Goal: Task Accomplishment & Management: Complete application form

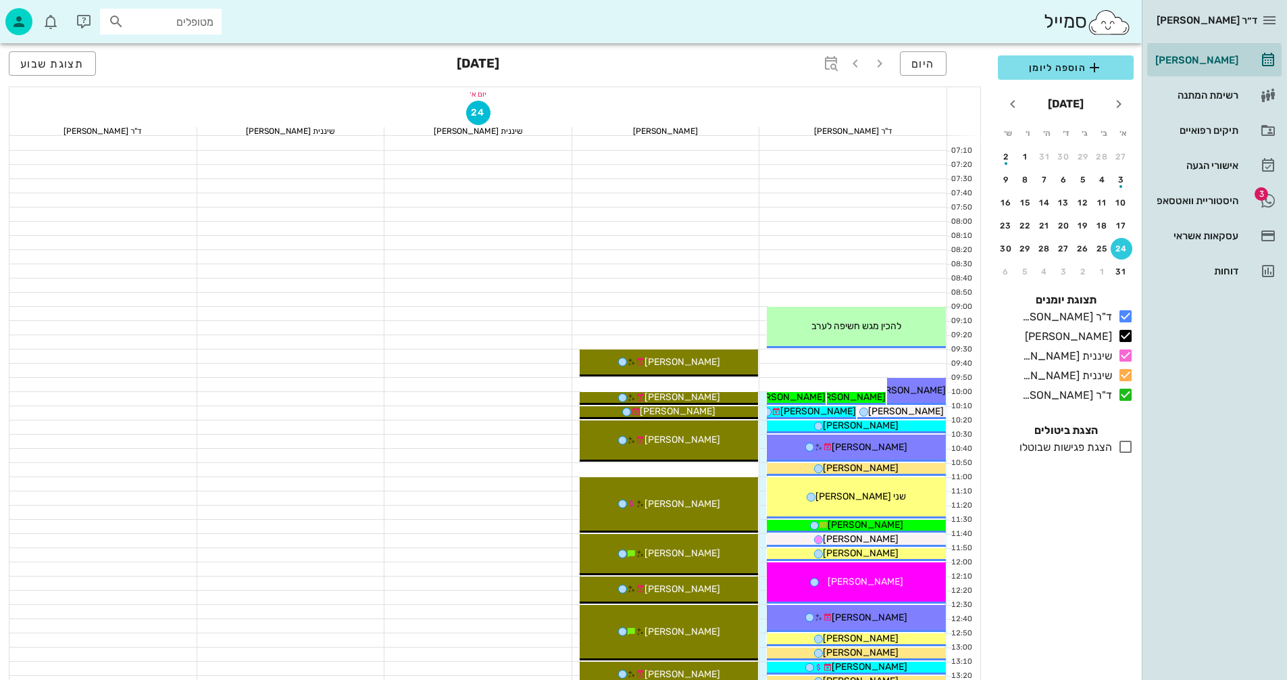
scroll to position [649, 0]
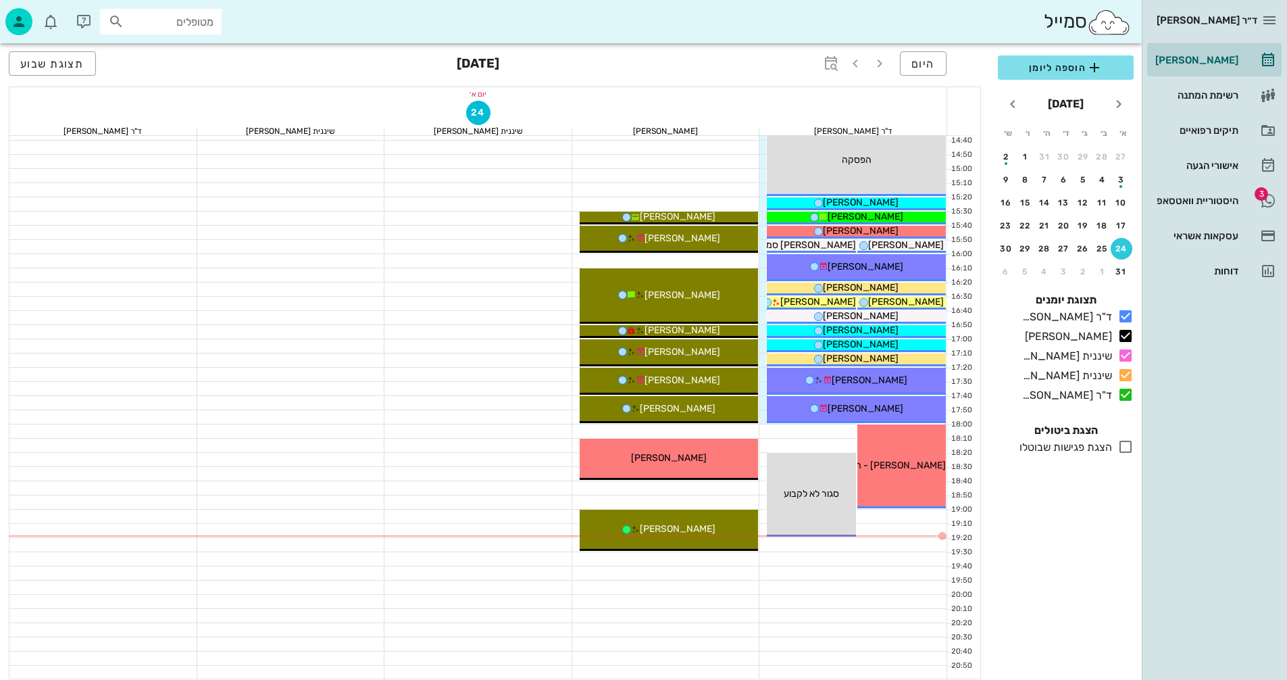
click at [711, 531] on div "[PERSON_NAME]" at bounding box center [669, 529] width 179 height 14
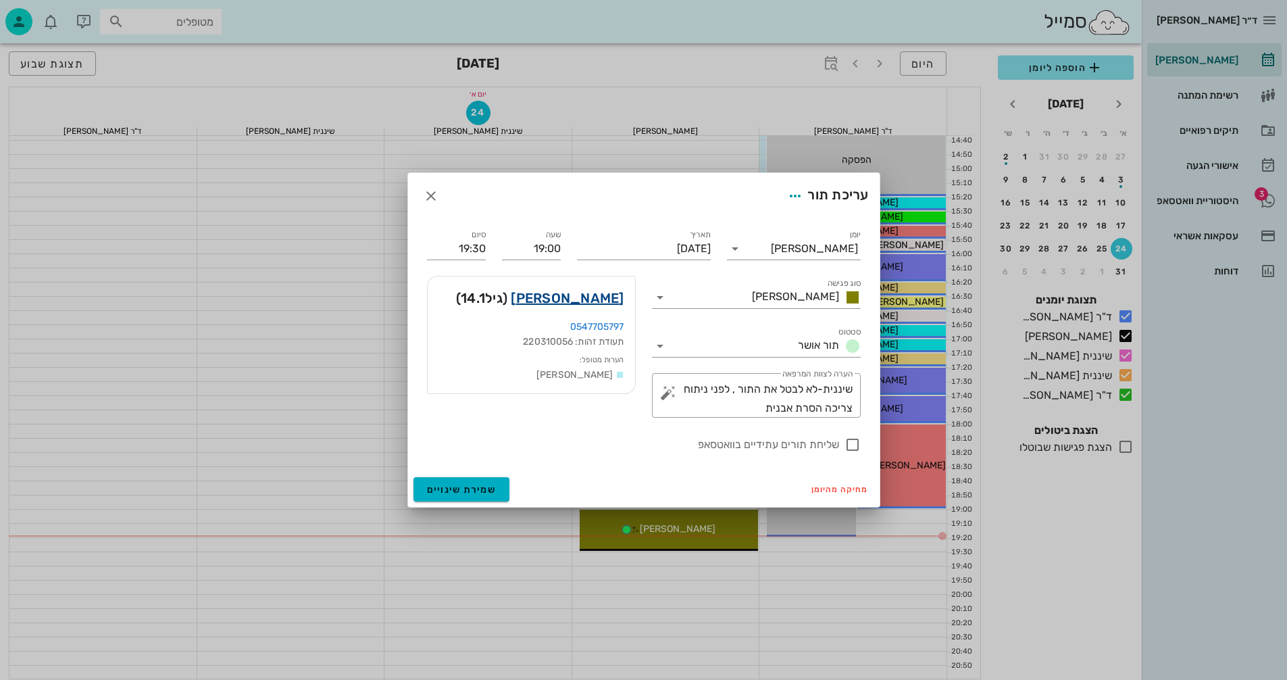
click at [589, 295] on link "[PERSON_NAME]" at bounding box center [567, 298] width 113 height 22
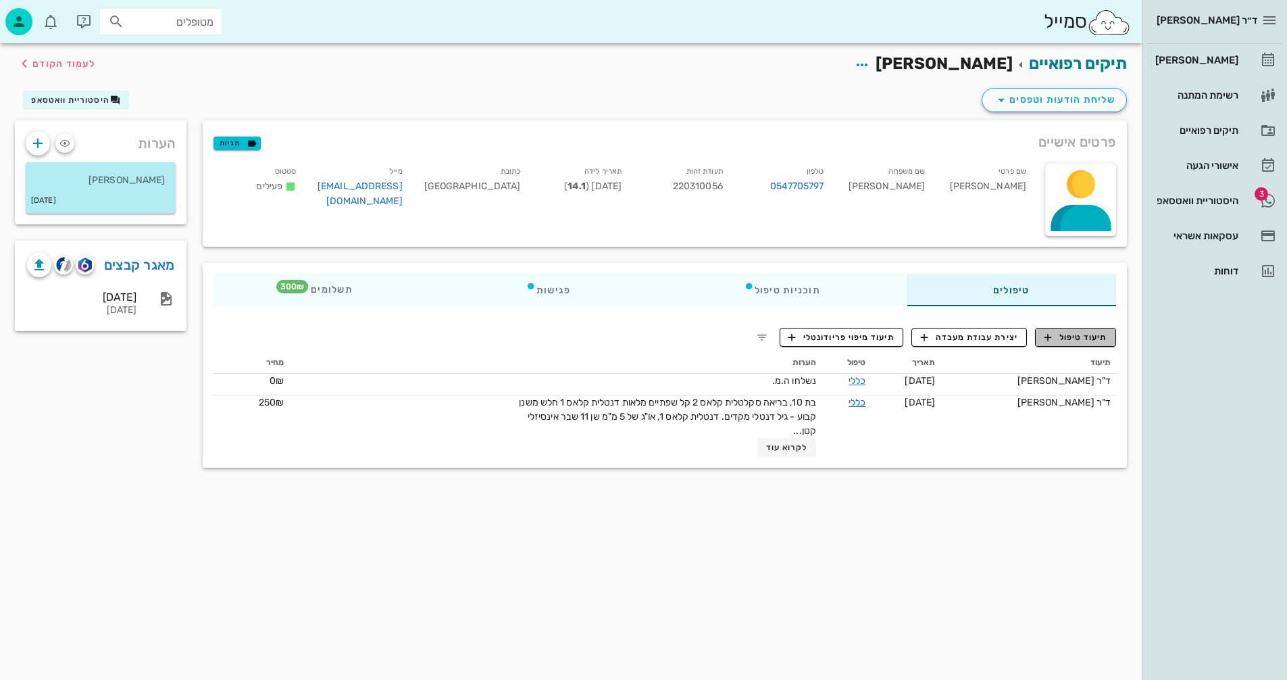
click at [1083, 334] on span "תיעוד טיפול" at bounding box center [1076, 337] width 63 height 12
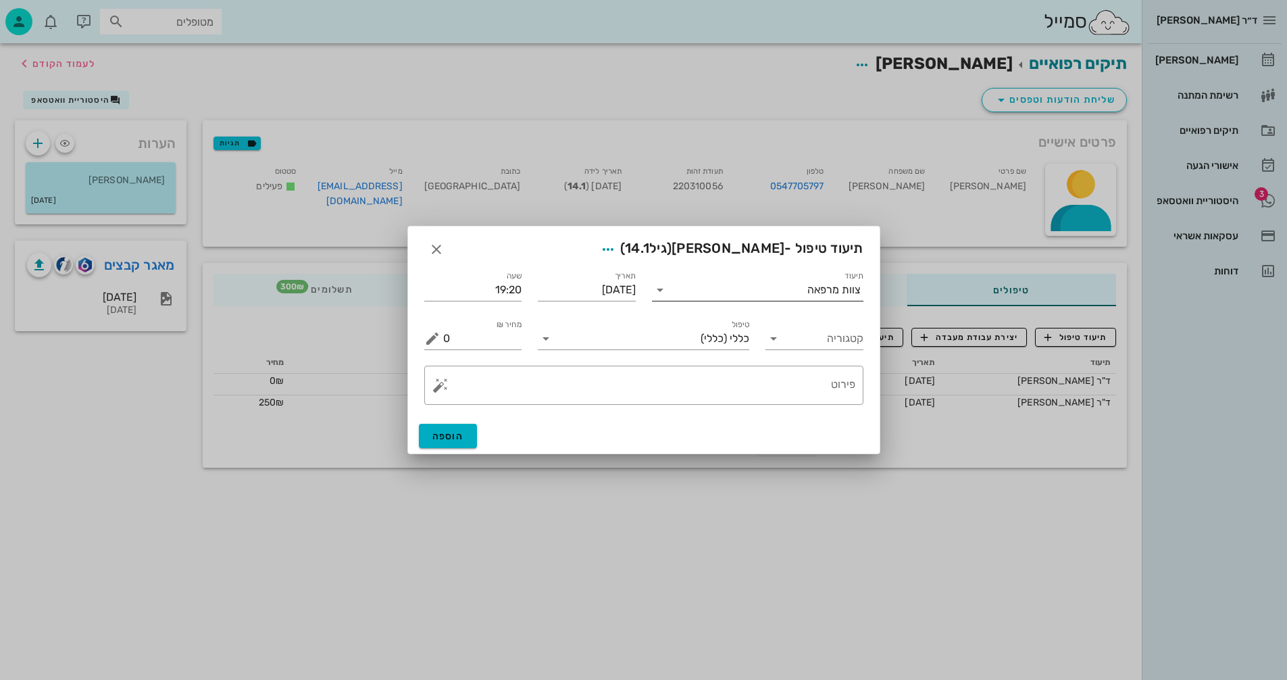
click at [779, 287] on input "תיעוד" at bounding box center [739, 290] width 137 height 22
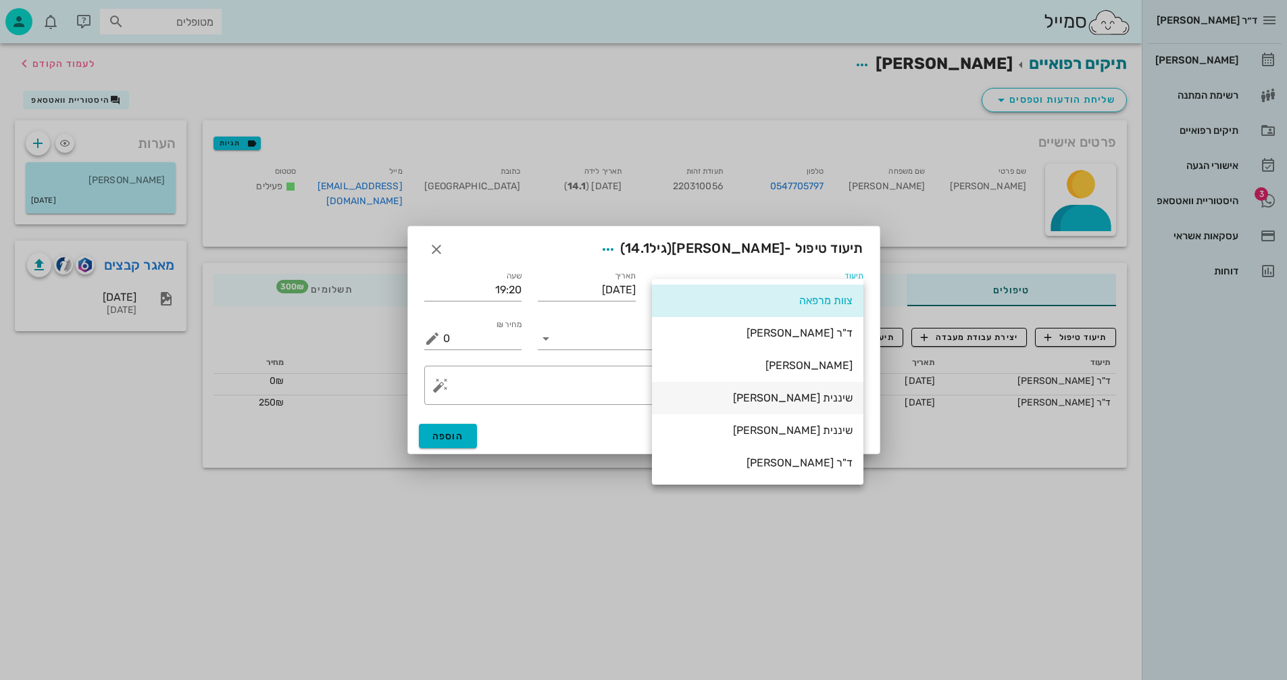
click at [814, 395] on div "שיננית [PERSON_NAME]" at bounding box center [758, 397] width 190 height 13
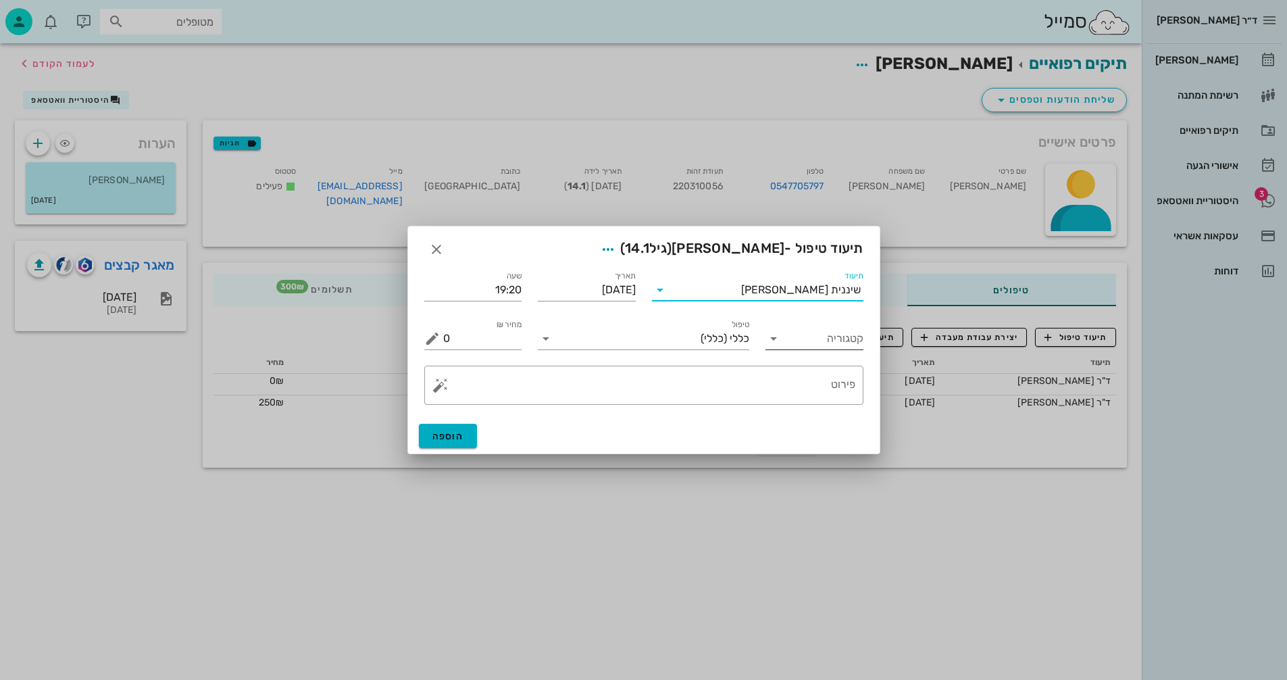
click at [774, 344] on icon at bounding box center [774, 338] width 16 height 16
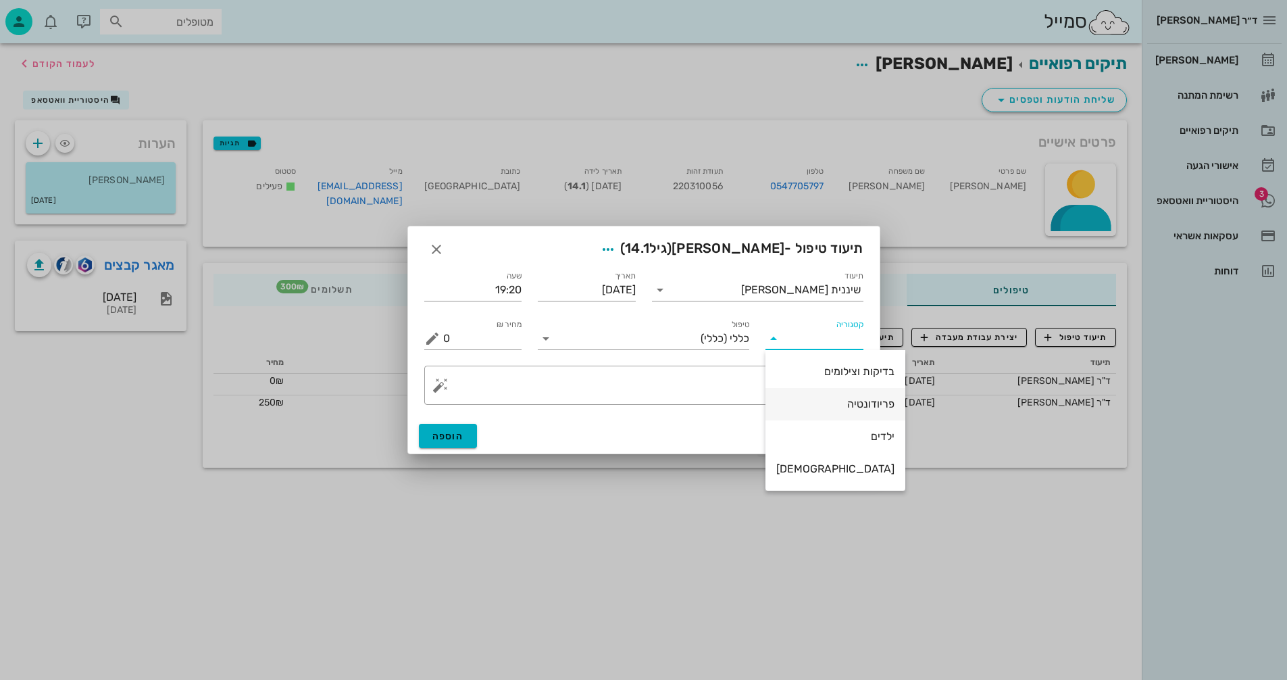
click at [829, 406] on div "פריודונטיה" at bounding box center [835, 403] width 118 height 13
type input "פריודונטיה"
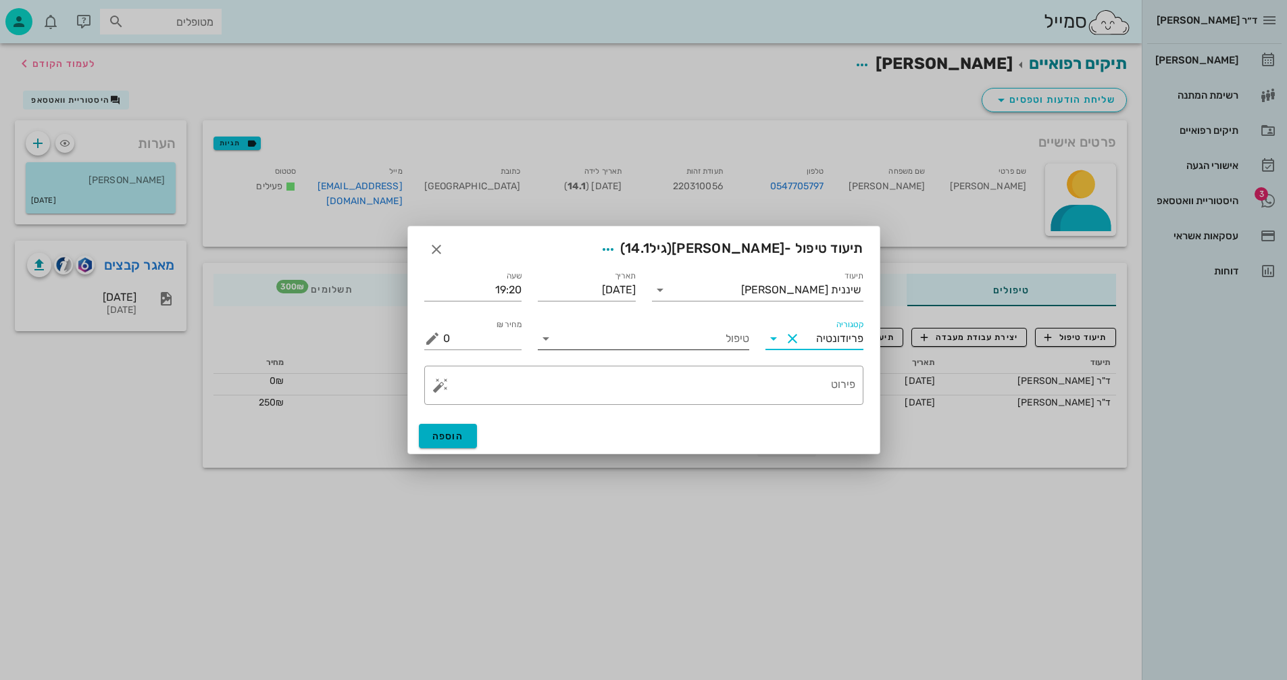
click at [547, 340] on icon at bounding box center [546, 338] width 16 height 16
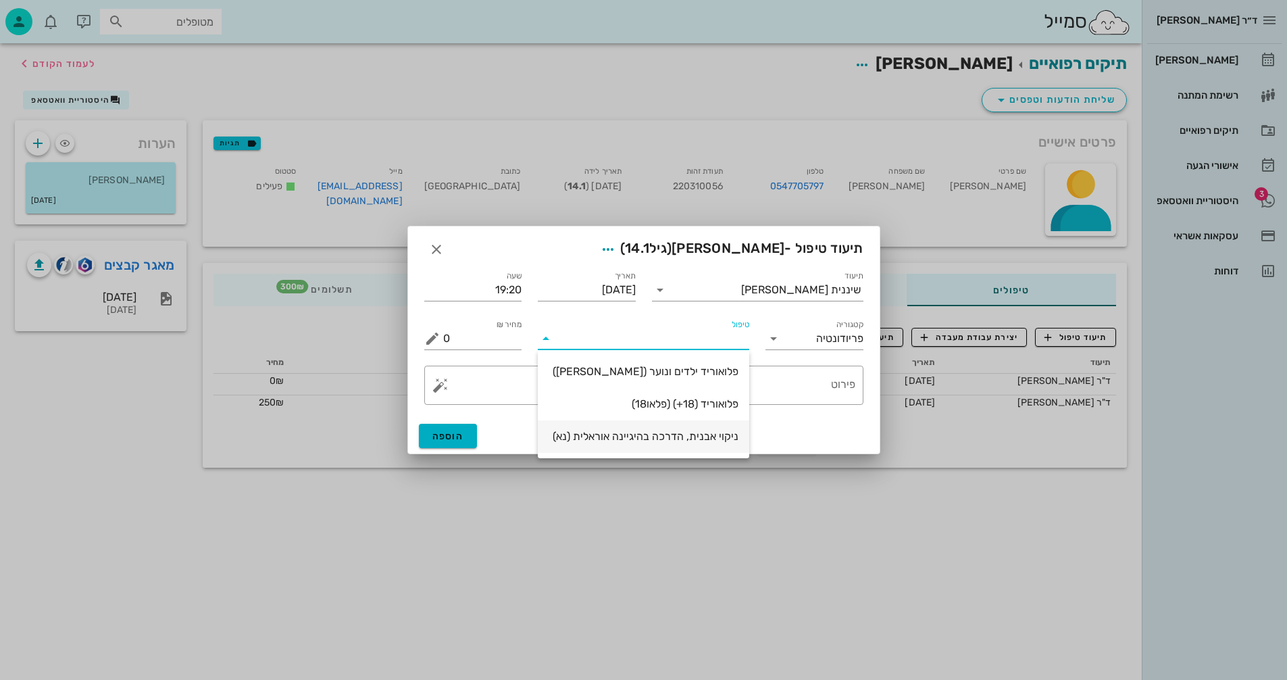
click at [715, 441] on div "ניקוי אבנית, הדרכה בהיגיינה אוראלית (נא)" at bounding box center [644, 436] width 190 height 13
type input "300"
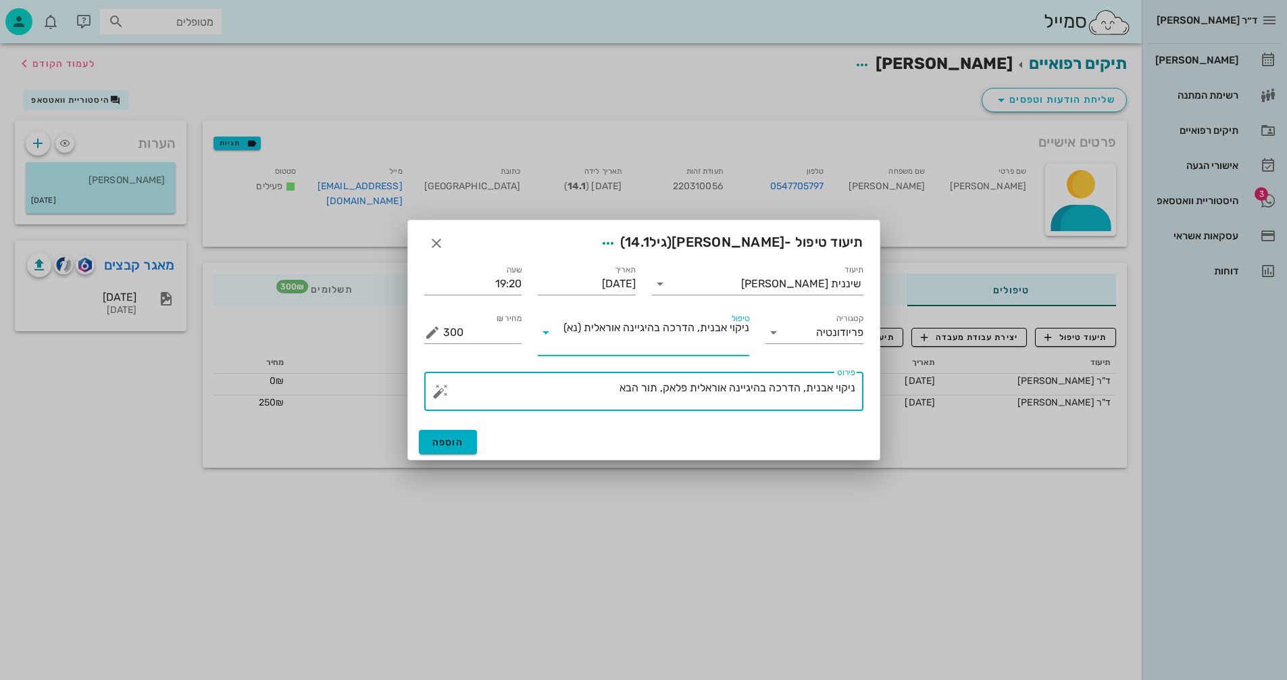
click at [609, 389] on textarea "ניקוי אבנית, הדרכה בהיגיינה אוראלית פלאק, תור הבא" at bounding box center [649, 394] width 412 height 32
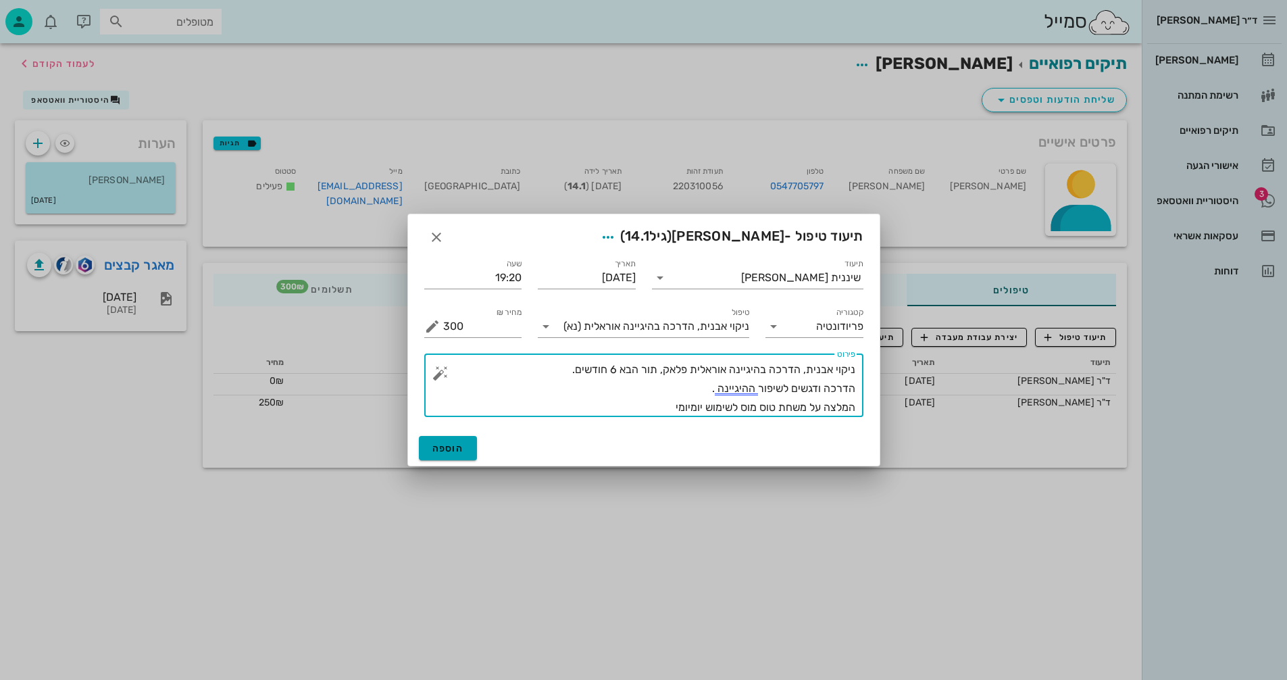
type textarea "ניקוי אבנית, הדרכה בהיגיינה אוראלית פלאק, תור הבא 6 חודשים. הדרכה ודגשים לשיפור…"
click at [441, 452] on span "הוספה" at bounding box center [449, 448] width 32 height 11
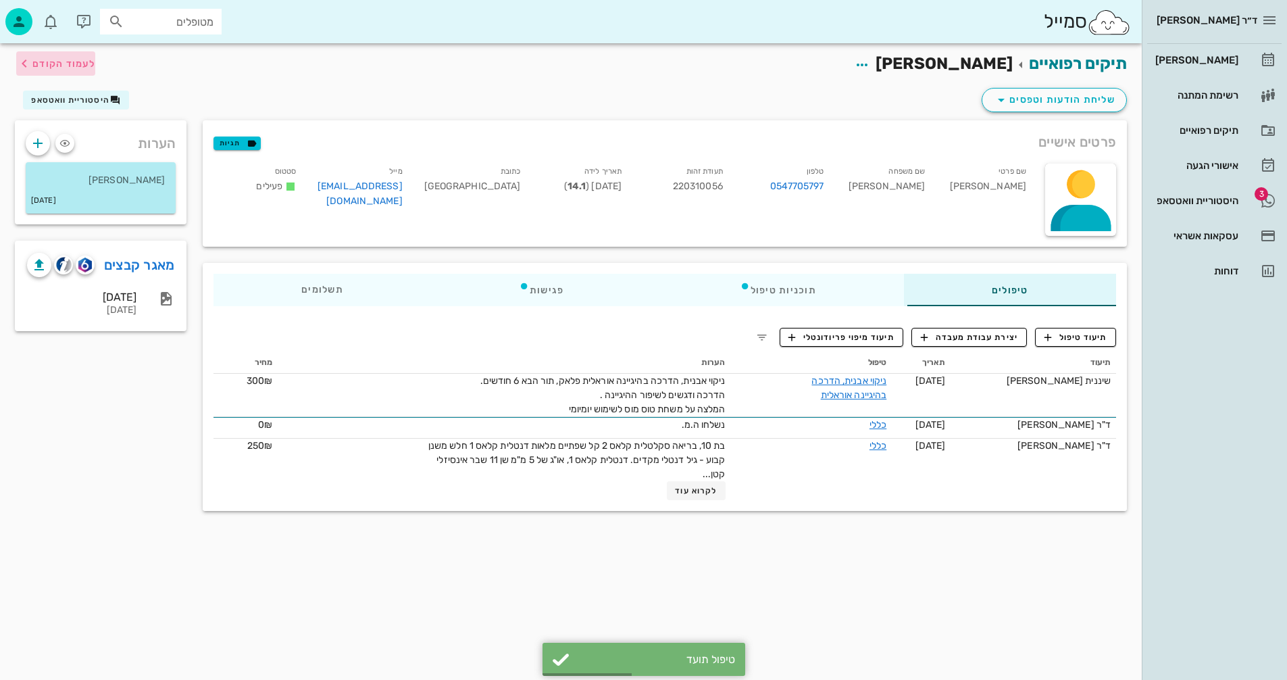
click at [30, 64] on icon "button" at bounding box center [24, 63] width 16 height 16
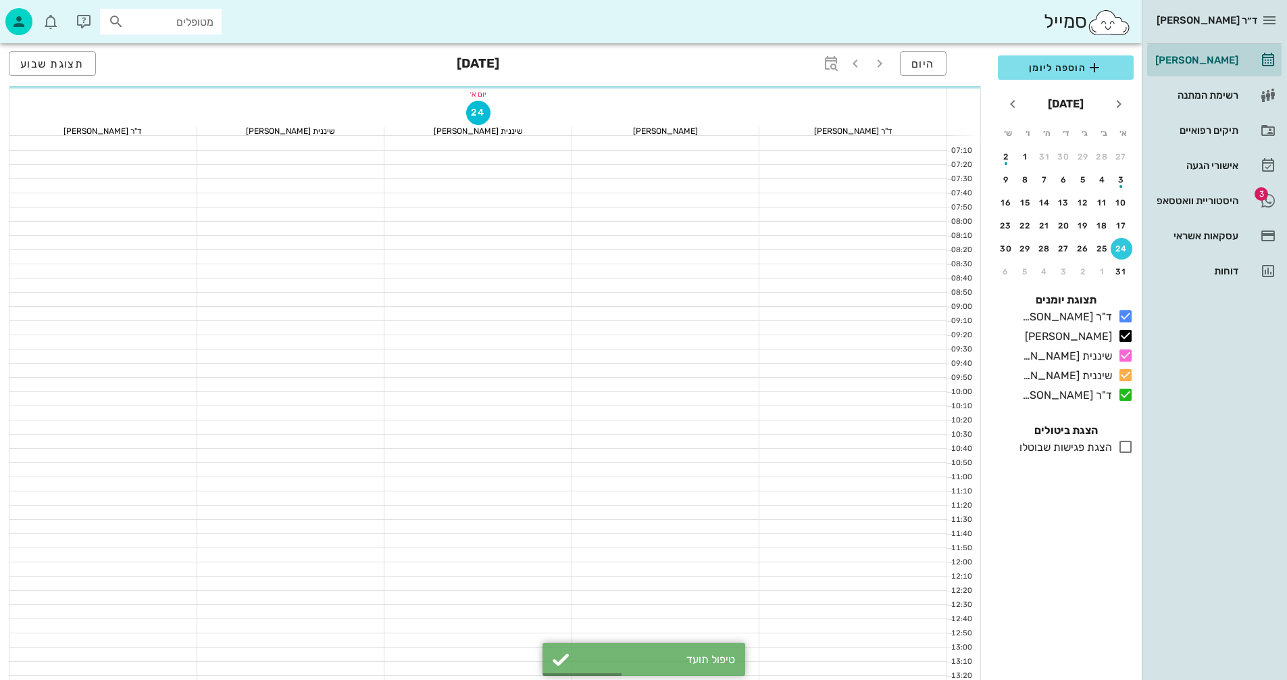
scroll to position [649, 0]
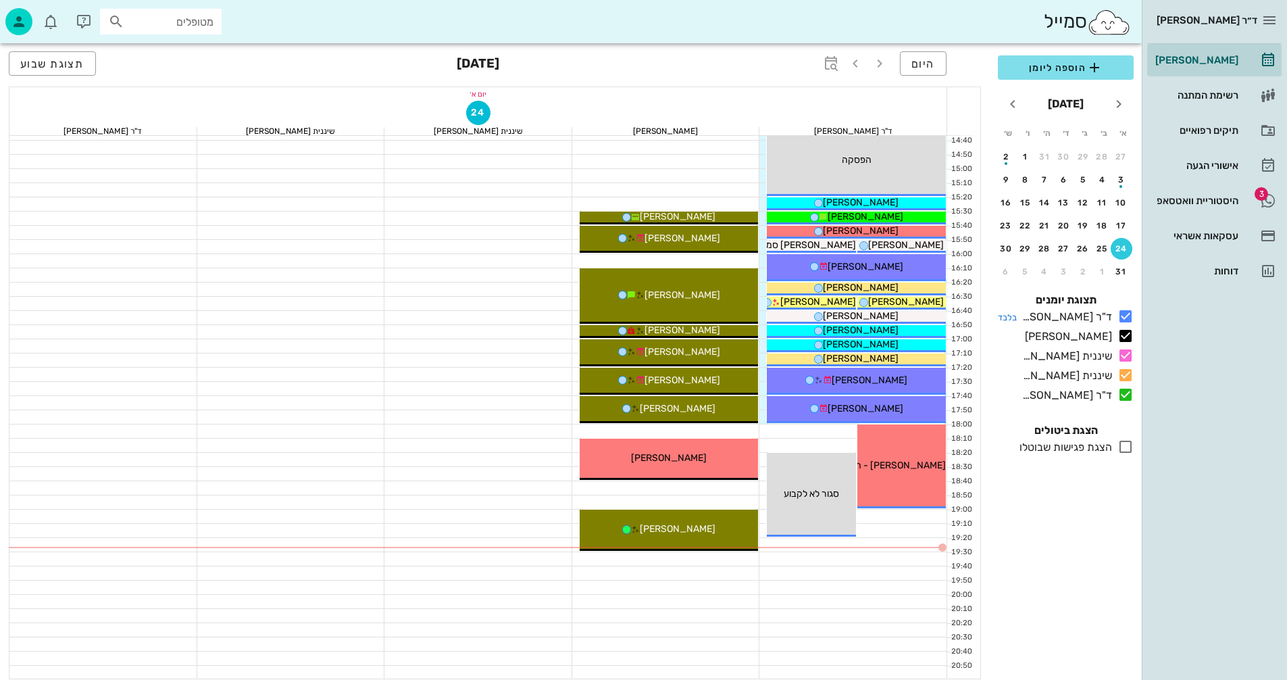
click at [1131, 316] on icon at bounding box center [1126, 316] width 16 height 16
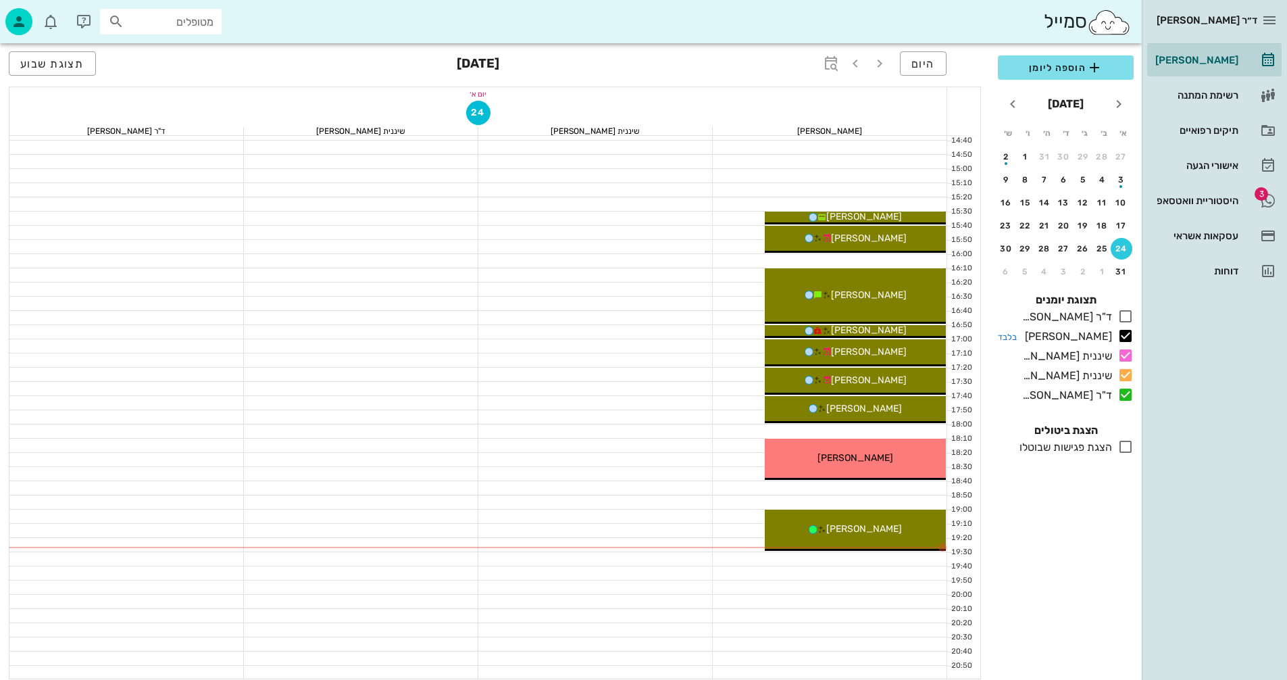
click at [1133, 335] on icon at bounding box center [1126, 336] width 16 height 16
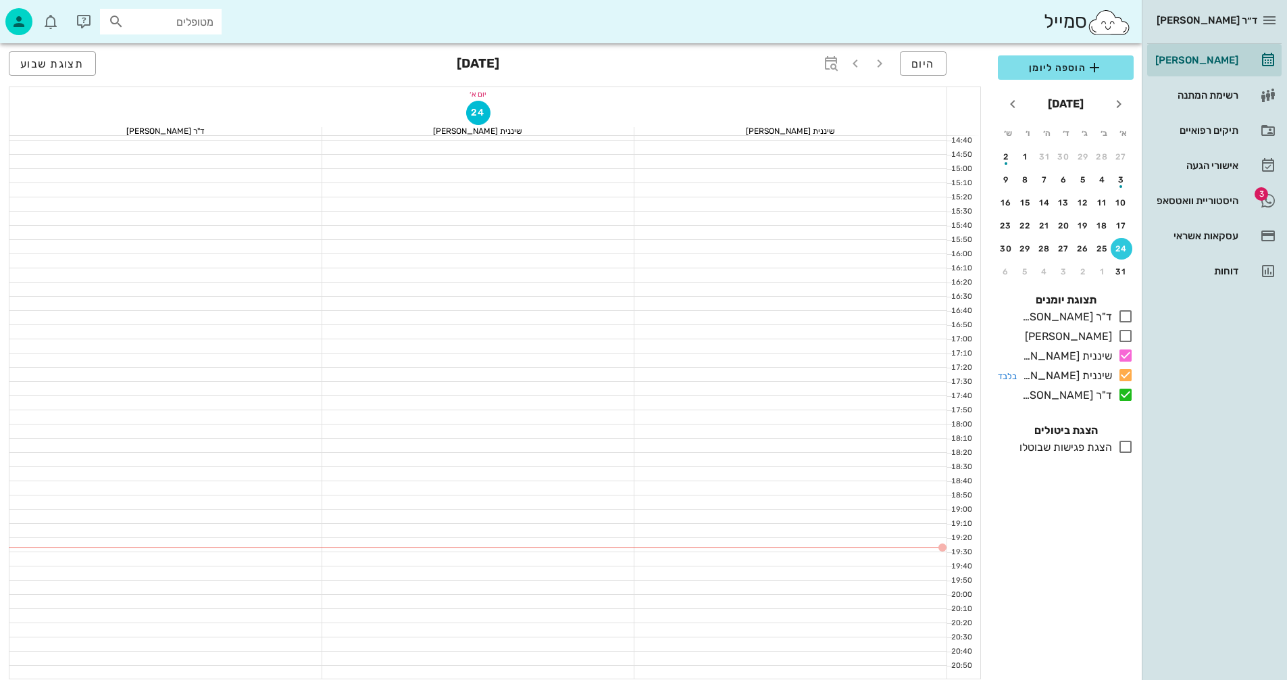
click at [1129, 374] on icon at bounding box center [1126, 375] width 16 height 16
click at [1128, 393] on icon at bounding box center [1126, 395] width 16 height 16
click at [1016, 105] on icon "חודש הבא" at bounding box center [1013, 104] width 16 height 16
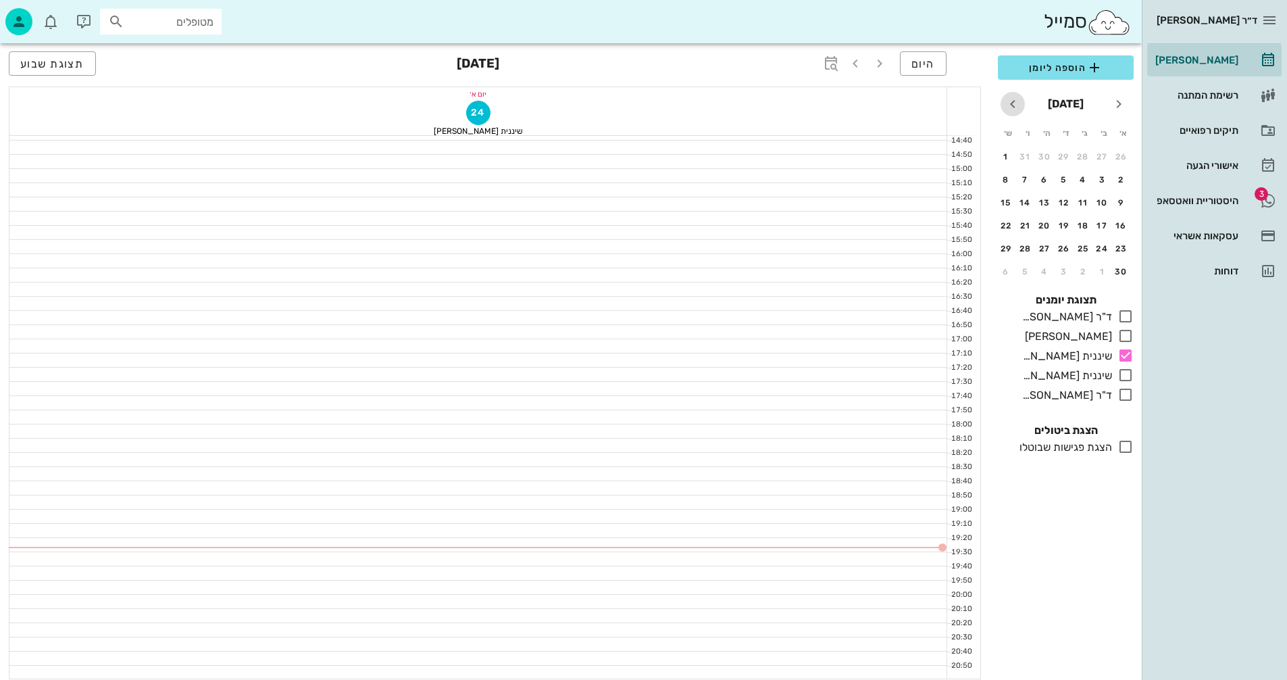
click at [1016, 105] on icon "חודש הבא" at bounding box center [1013, 104] width 16 height 16
click at [1064, 201] on div "18" at bounding box center [1065, 202] width 22 height 9
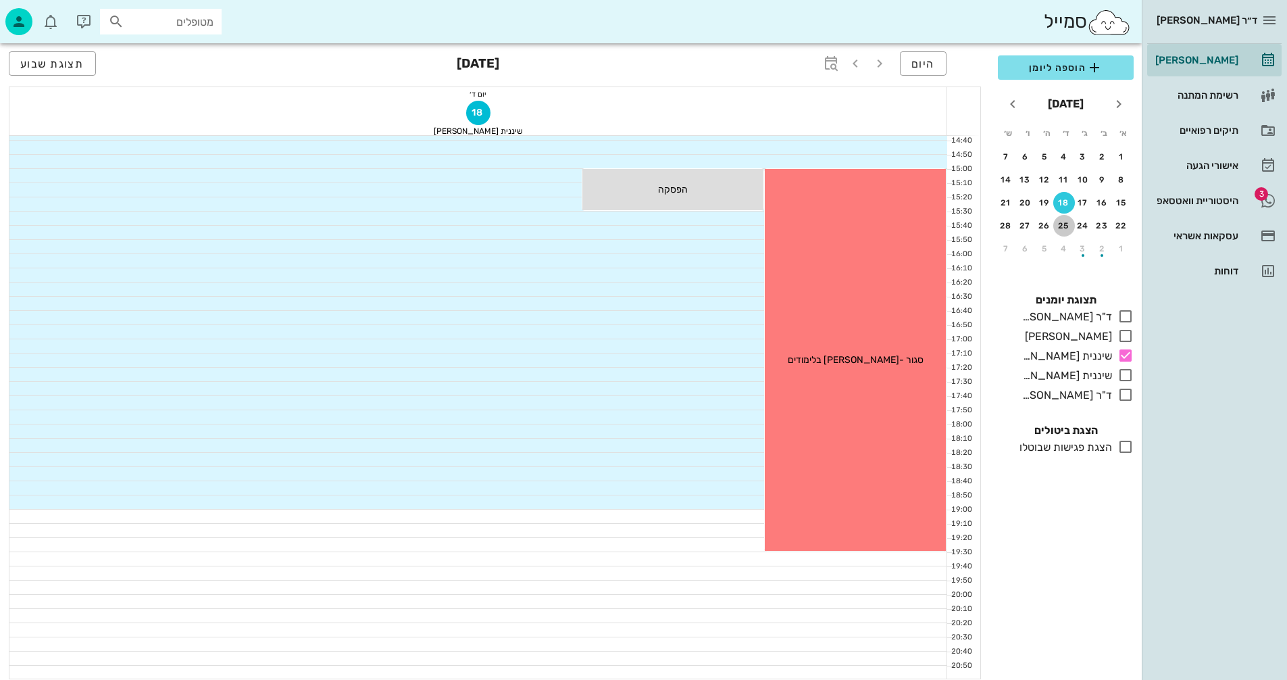
click at [1067, 226] on div "25" at bounding box center [1065, 225] width 22 height 9
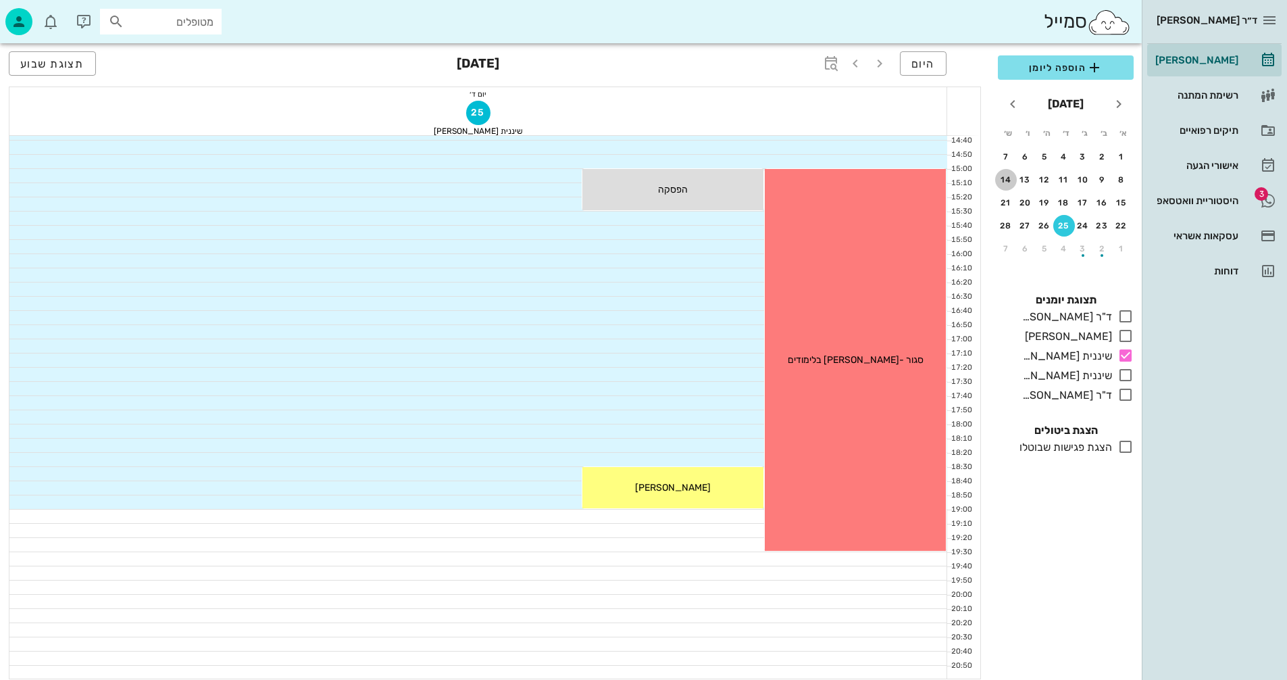
click at [1007, 184] on div "14" at bounding box center [1006, 179] width 22 height 9
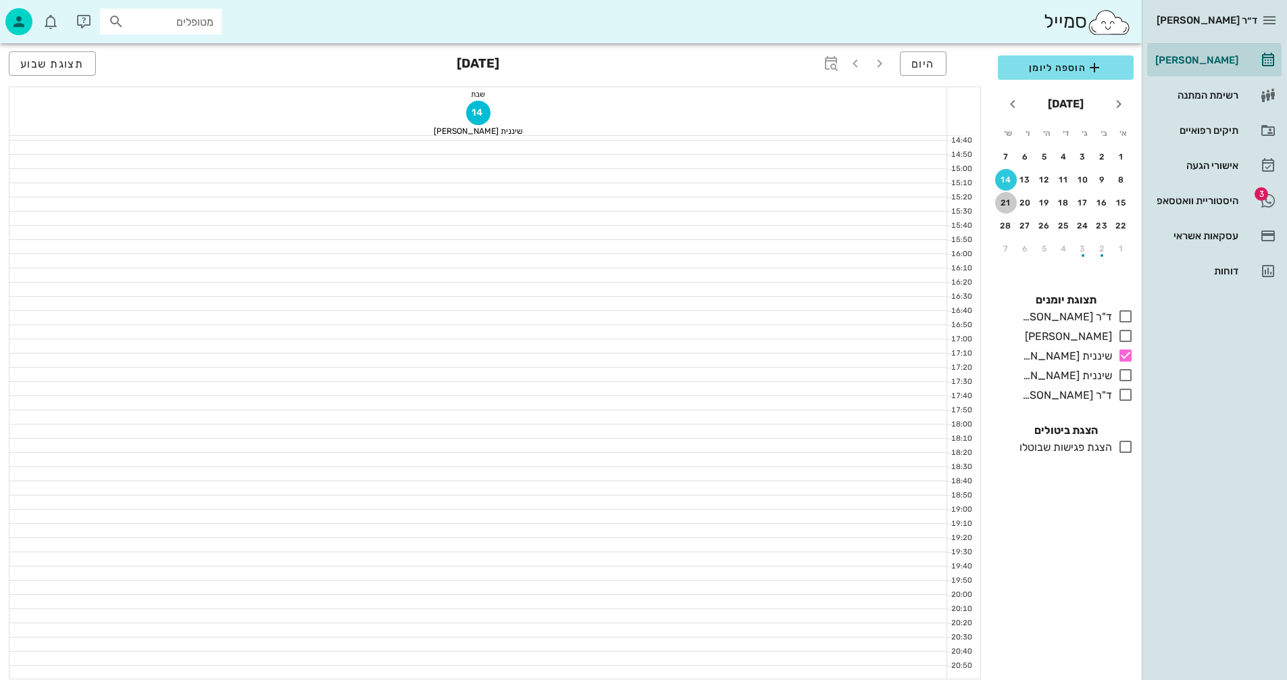
click at [1005, 201] on div "21" at bounding box center [1006, 202] width 22 height 9
click at [1007, 182] on div "14" at bounding box center [1006, 179] width 22 height 9
click at [1028, 201] on div "20" at bounding box center [1026, 202] width 22 height 9
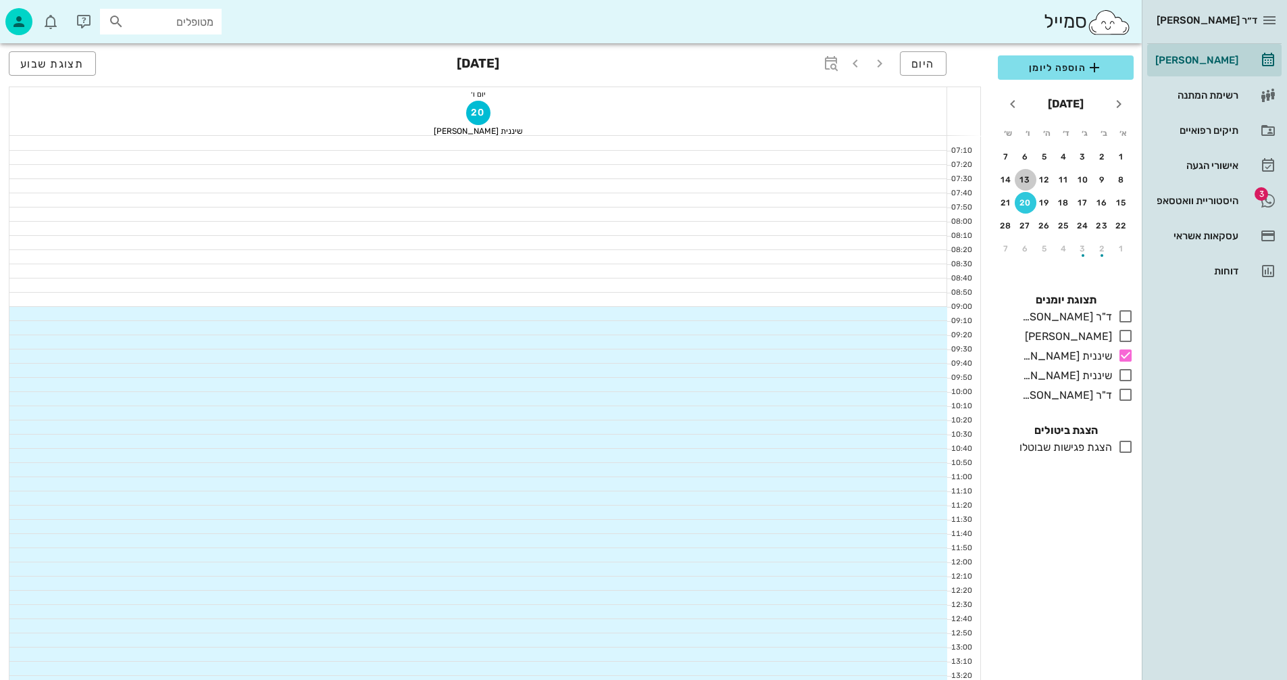
click at [1025, 176] on div "13" at bounding box center [1026, 179] width 22 height 9
click at [1025, 157] on div "6" at bounding box center [1026, 156] width 22 height 9
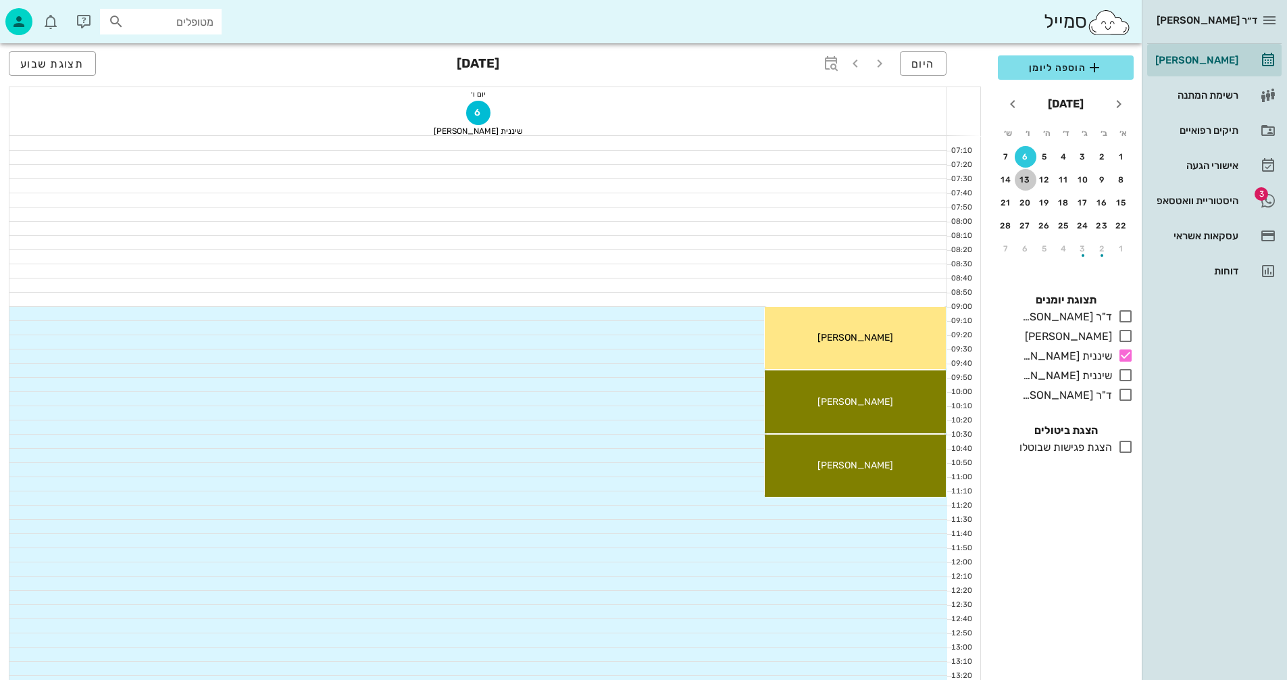
click at [1021, 182] on div "13" at bounding box center [1026, 179] width 22 height 9
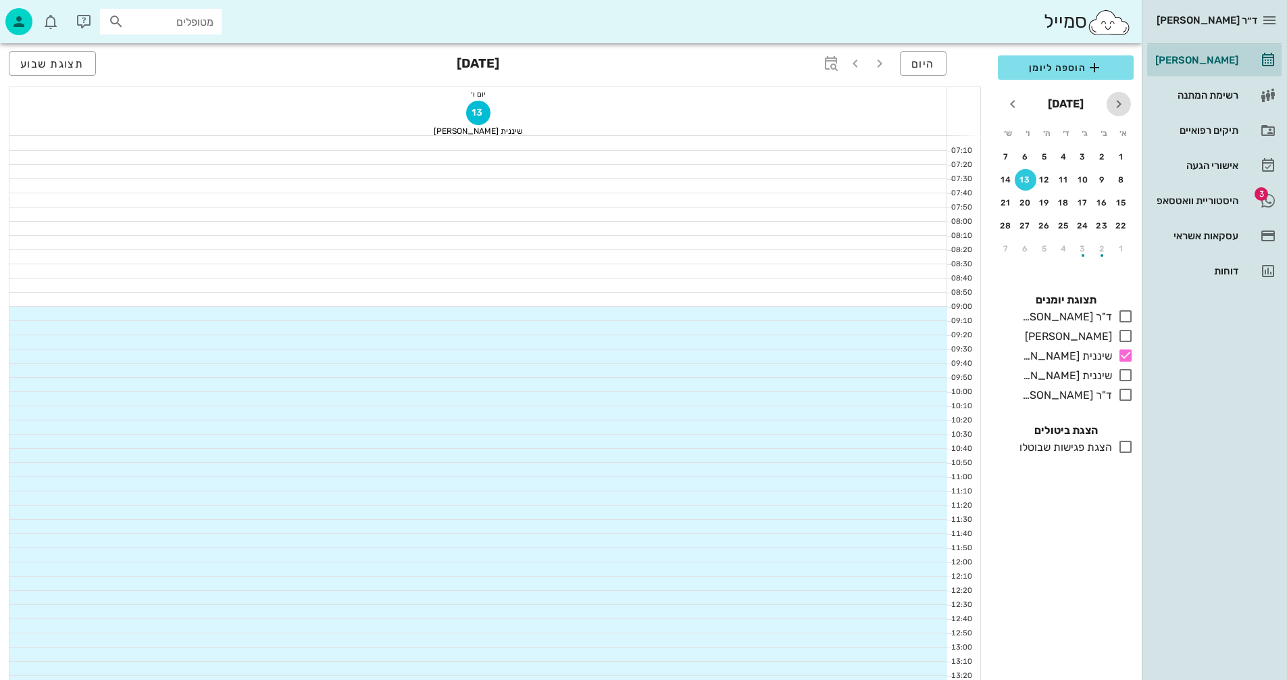
click at [1121, 102] on icon "חודש שעבר" at bounding box center [1119, 104] width 16 height 16
click at [1025, 247] on div "30" at bounding box center [1026, 248] width 22 height 9
click at [1026, 267] on div "6" at bounding box center [1026, 271] width 22 height 9
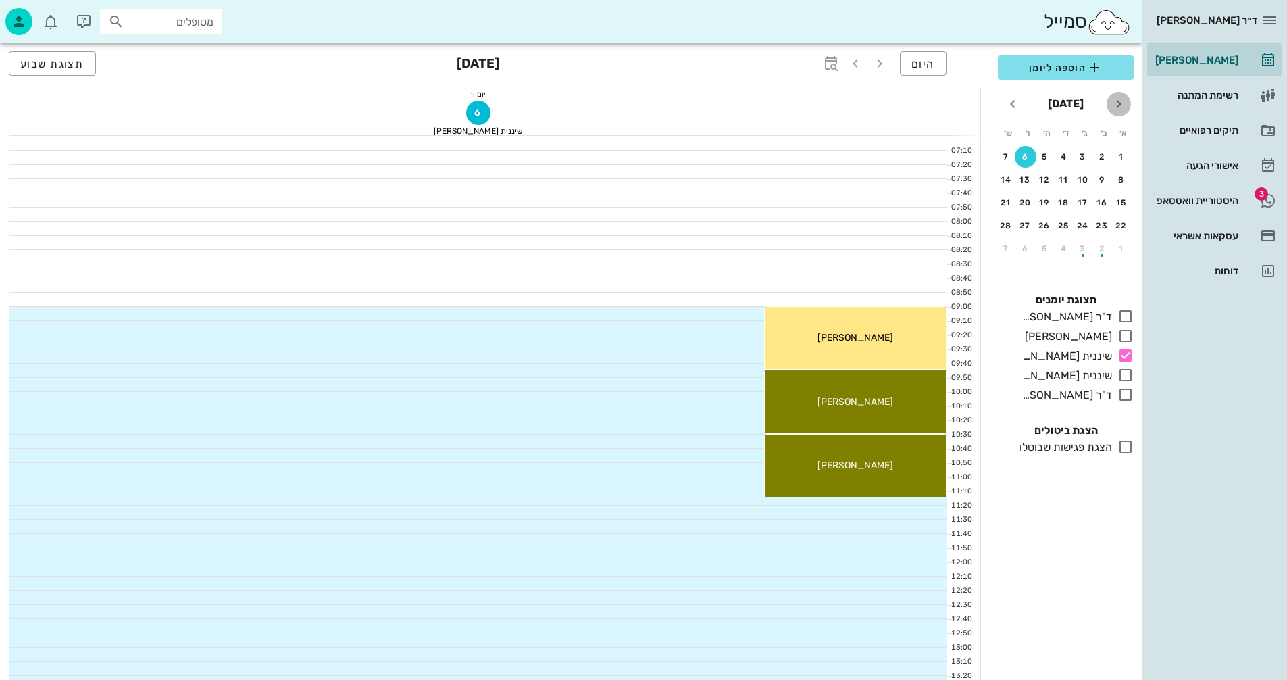
click at [1121, 104] on icon "חודש שעבר" at bounding box center [1119, 104] width 16 height 16
click at [1024, 223] on div "23" at bounding box center [1026, 225] width 22 height 9
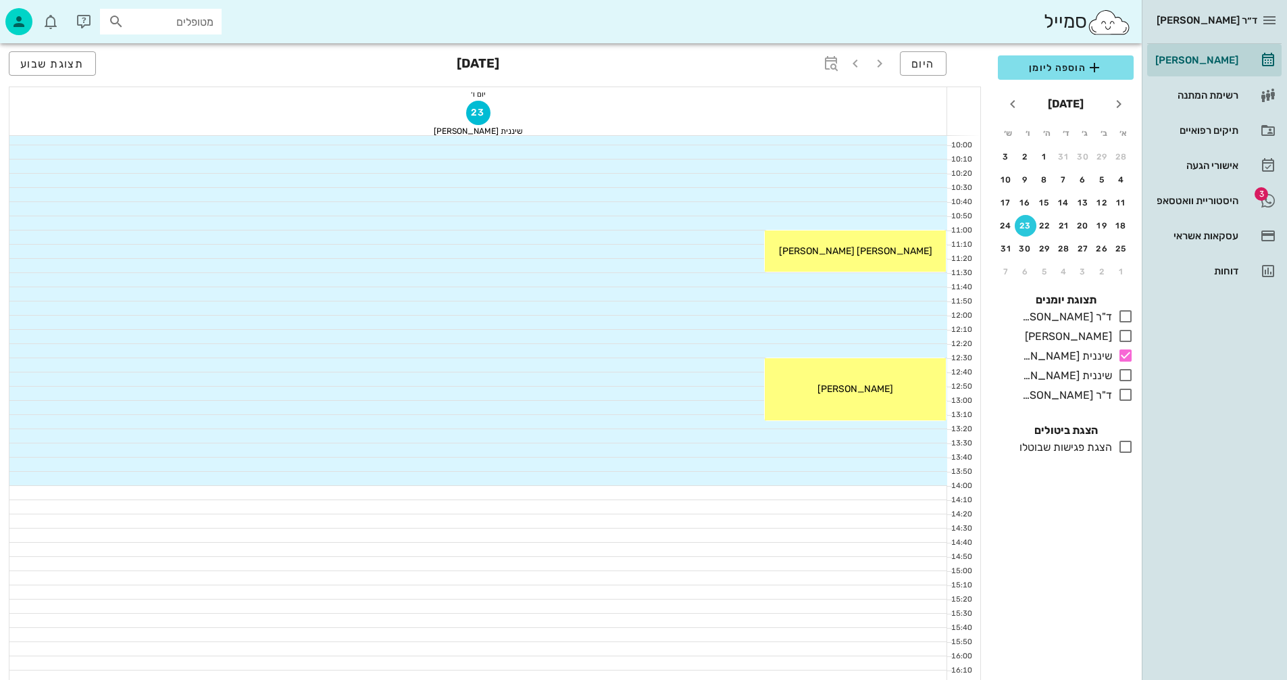
scroll to position [338, 0]
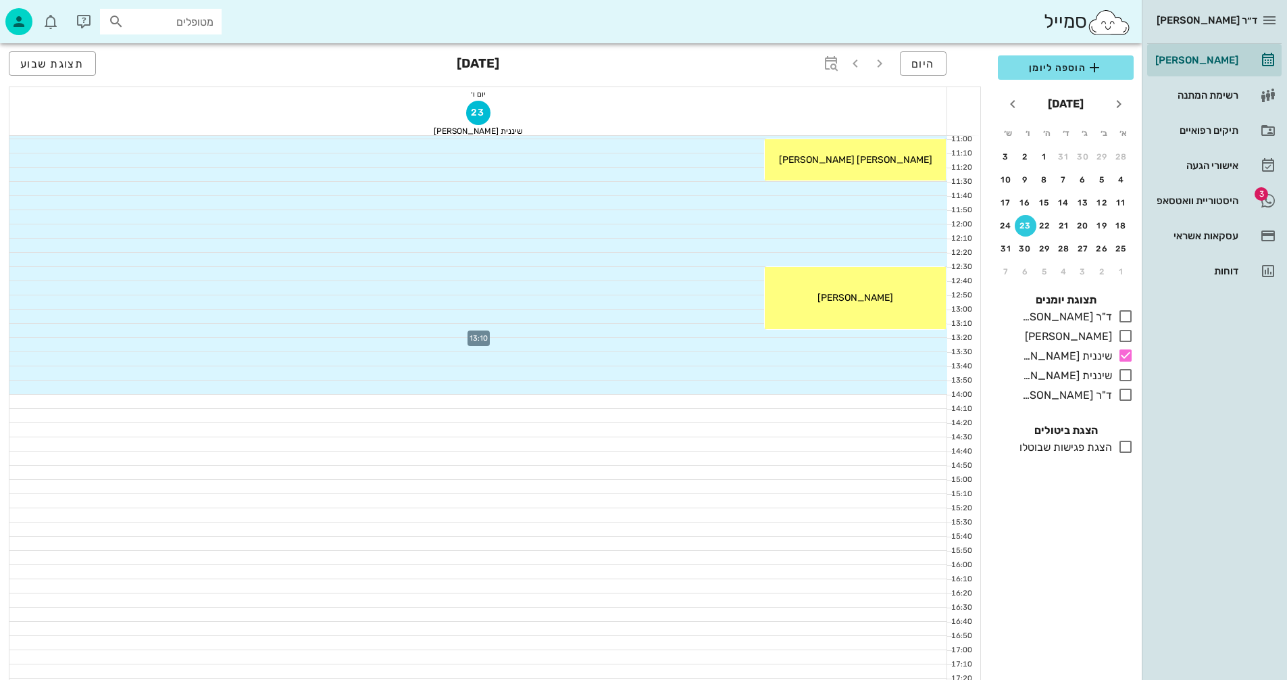
click at [909, 338] on div at bounding box center [478, 345] width 938 height 14
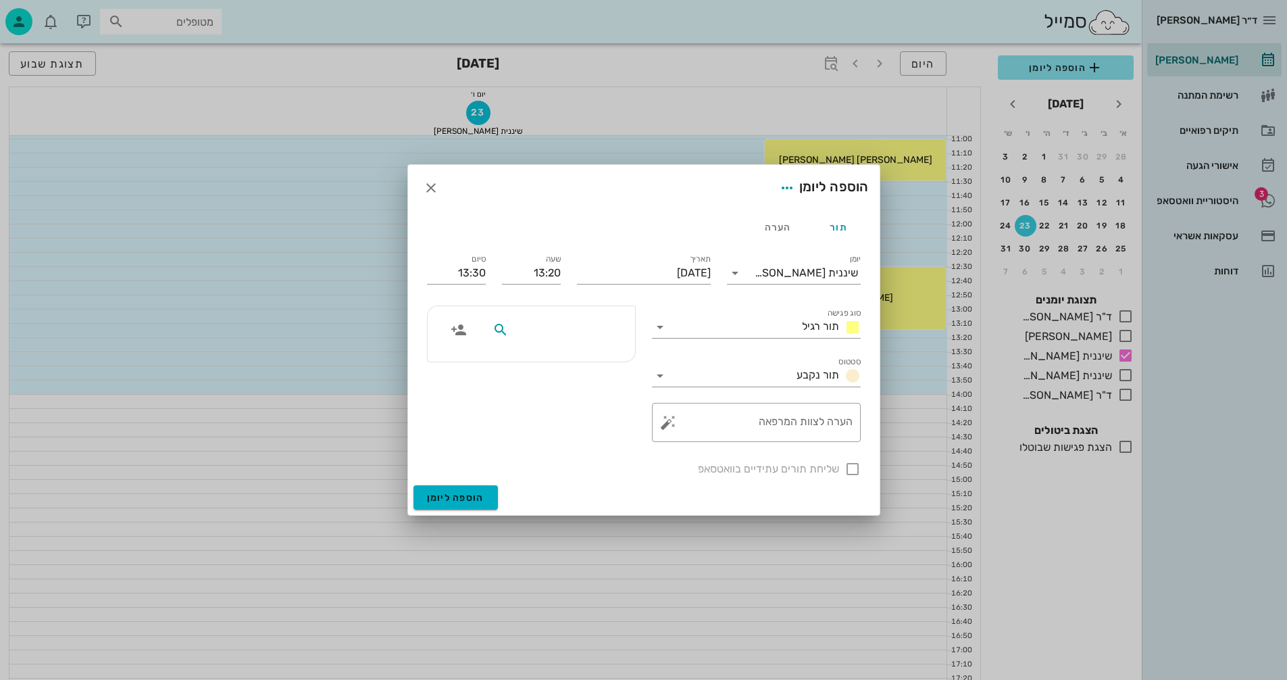
click at [574, 330] on input "text" at bounding box center [564, 330] width 104 height 18
type input "ל"
type input "[PERSON_NAME]"
click at [571, 366] on div "0547705797" at bounding box center [544, 371] width 149 height 11
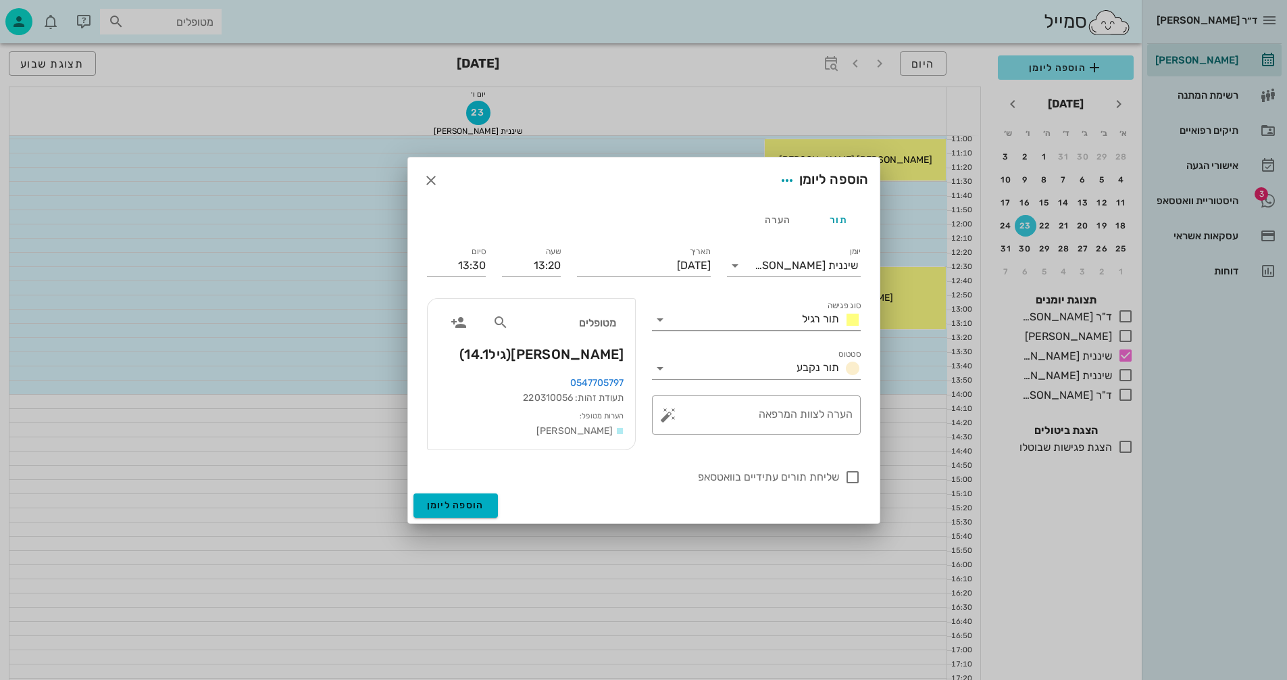
click at [717, 330] on div "סוג פגישה תור רגיל" at bounding box center [756, 320] width 209 height 22
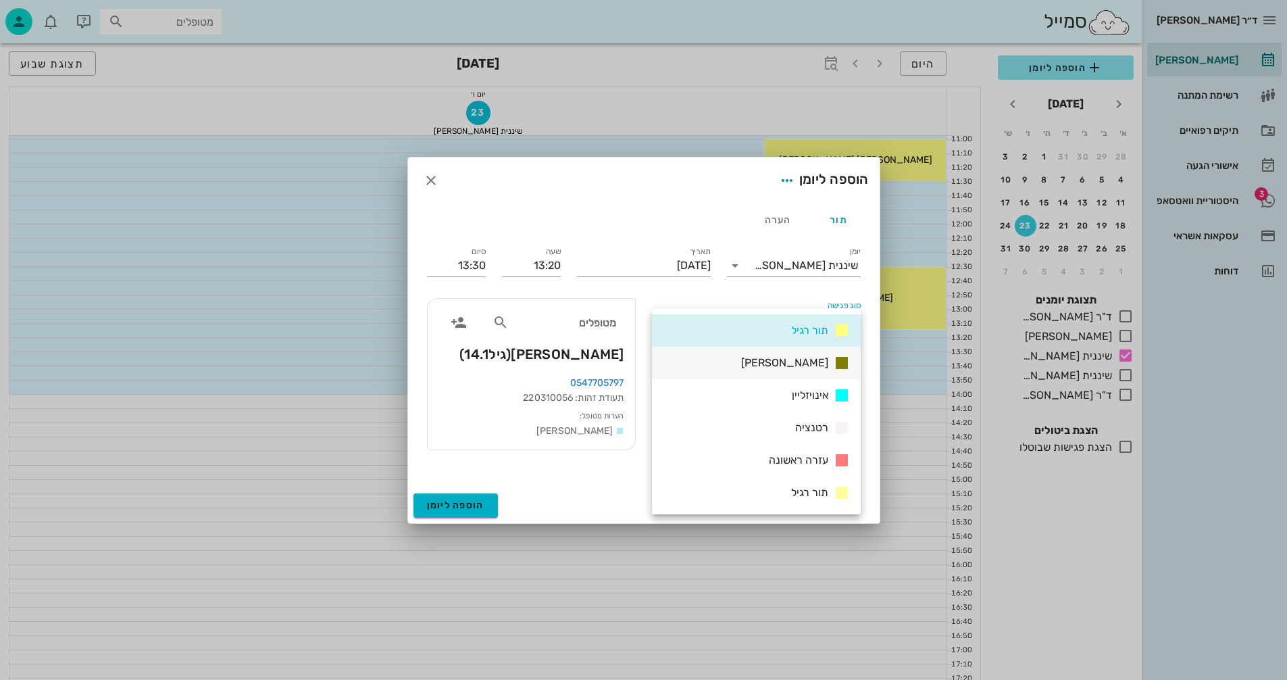
click at [755, 368] on div "[PERSON_NAME]" at bounding box center [756, 363] width 209 height 32
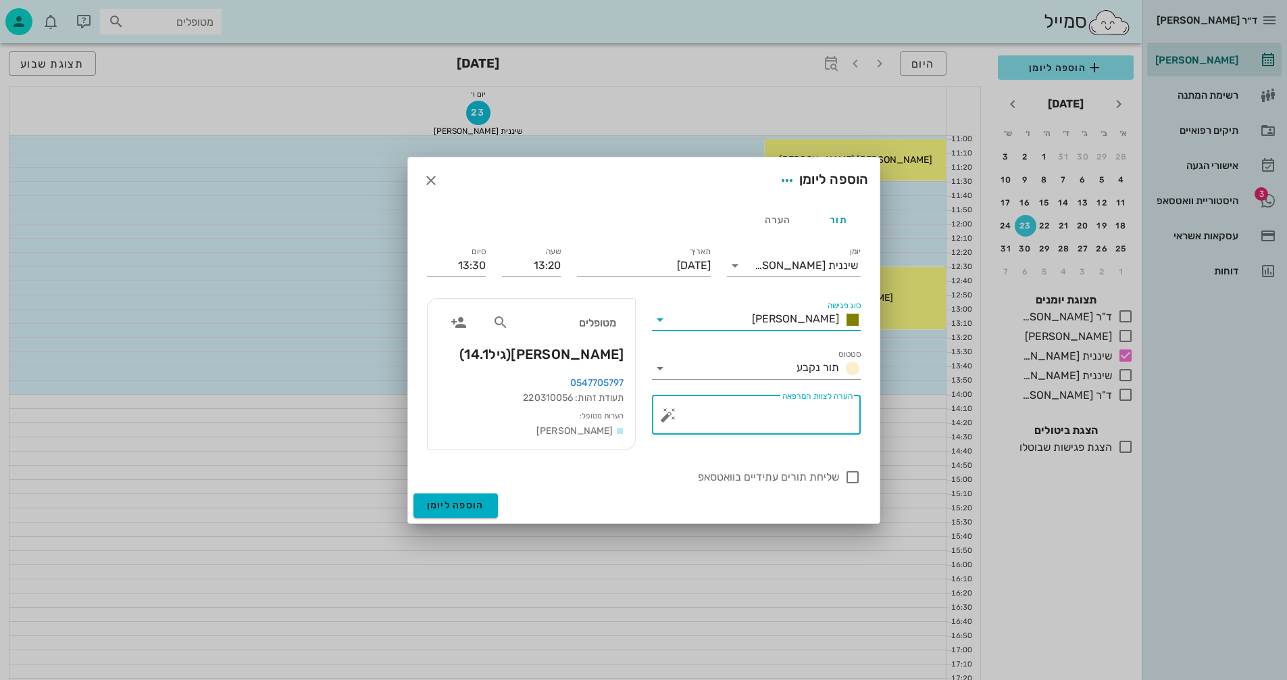
click at [743, 418] on textarea "הערה לצוות המרפאה" at bounding box center [762, 418] width 182 height 32
type textarea "שיננית"
click at [532, 267] on input "13:20" at bounding box center [531, 266] width 59 height 22
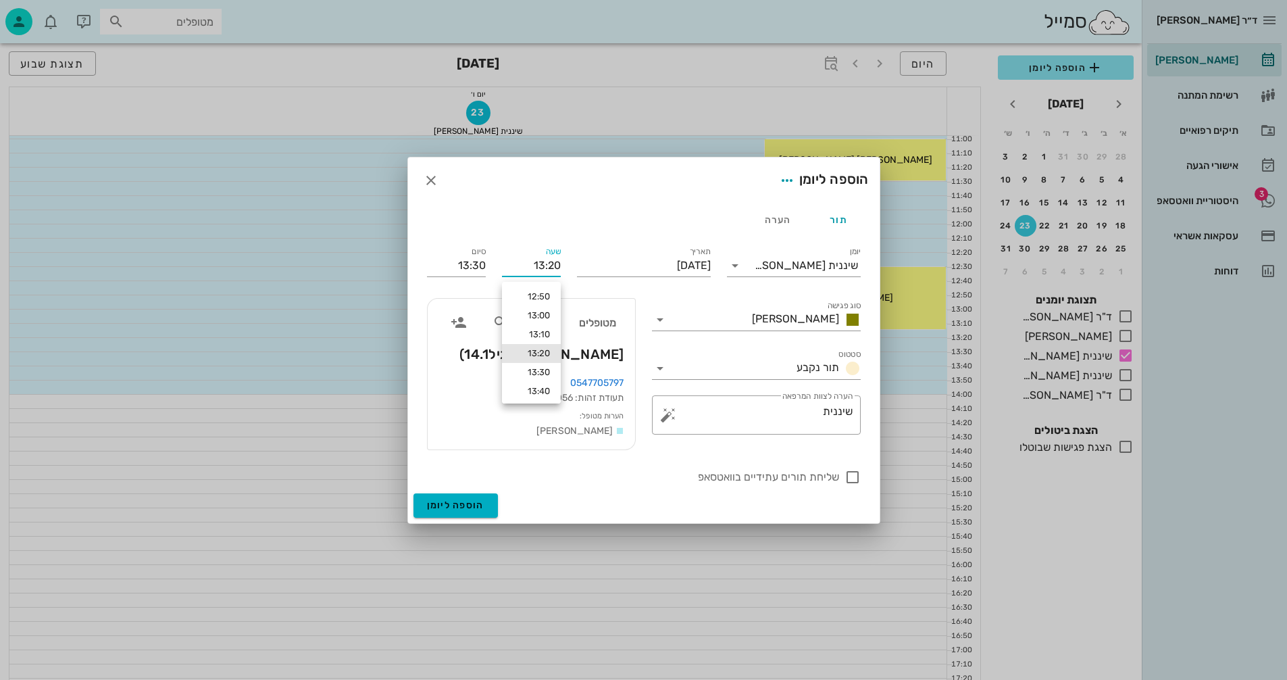
drag, startPoint x: 529, startPoint y: 266, endPoint x: 571, endPoint y: 262, distance: 42.1
click at [571, 262] on div "יומן שיננית [PERSON_NAME] סוג פגישה [PERSON_NAME] סטטוס תור נקבע תאריך [DATE] ש…" at bounding box center [644, 364] width 450 height 257
type input "13:15"
drag, startPoint x: 449, startPoint y: 264, endPoint x: 497, endPoint y: 262, distance: 48.0
click at [497, 262] on div "יומן שיננית [PERSON_NAME] סוג פגישה [PERSON_NAME] סטטוס תור נקבע תאריך [DATE] ש…" at bounding box center [644, 364] width 450 height 257
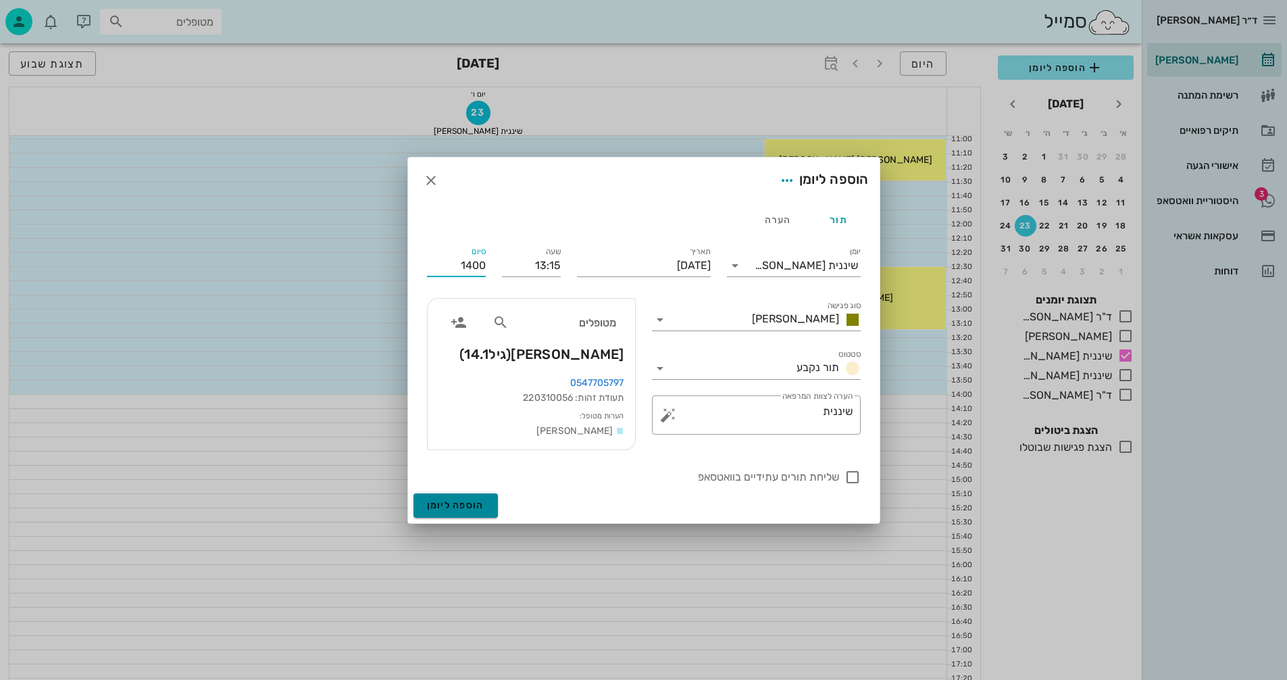
type input "14:00"
click at [451, 500] on span "הוספה ליומן" at bounding box center [455, 504] width 57 height 11
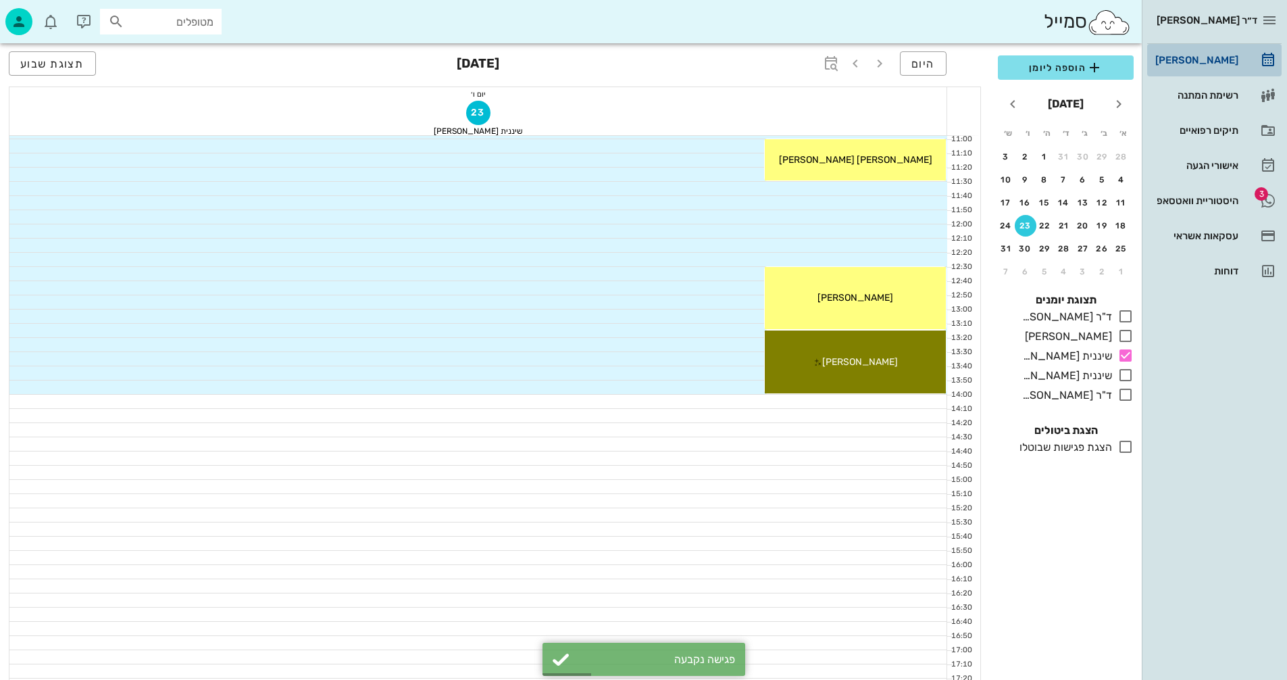
click at [1215, 61] on div "[PERSON_NAME]" at bounding box center [1196, 60] width 86 height 11
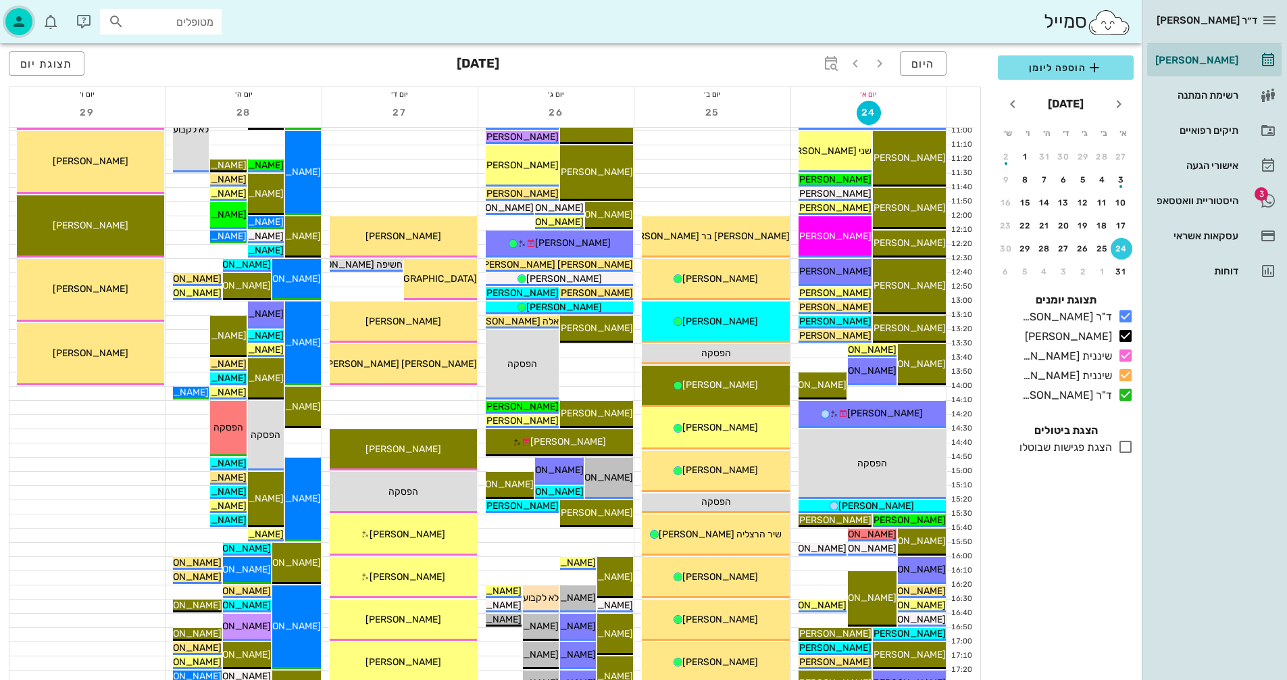
click at [16, 26] on icon "button" at bounding box center [19, 22] width 16 height 16
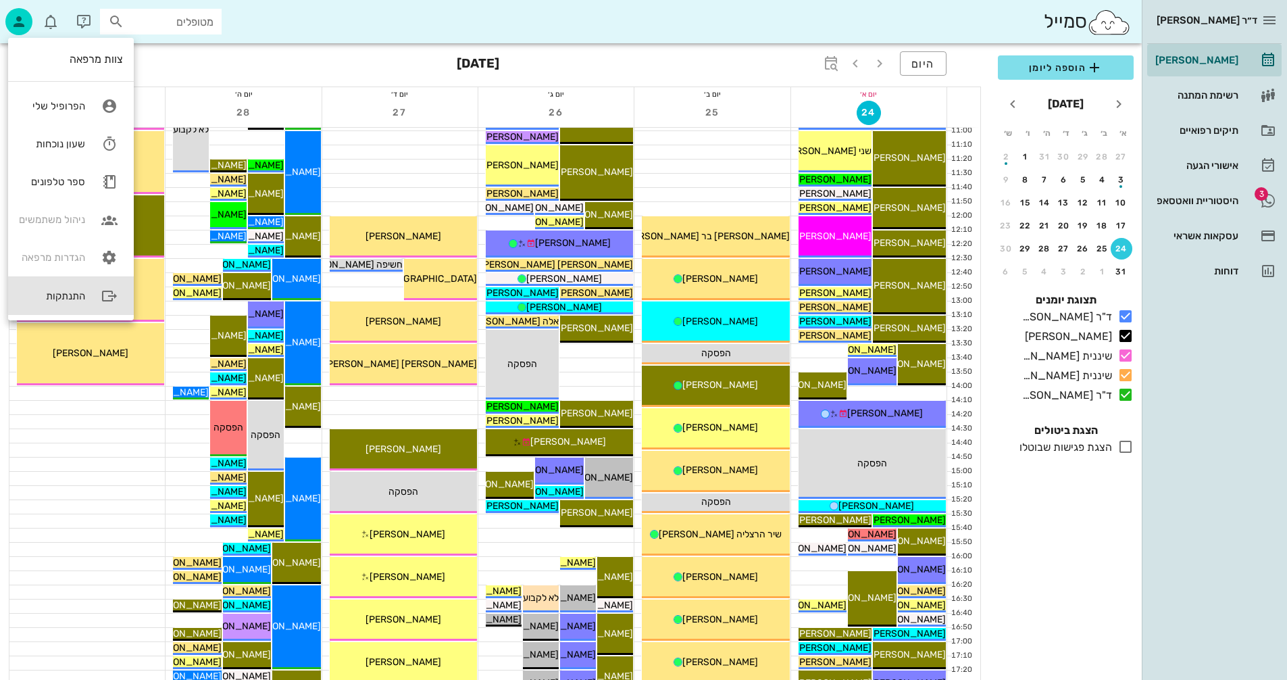
click at [54, 300] on div "התנתקות" at bounding box center [52, 296] width 66 height 12
